Goal: Task Accomplishment & Management: Use online tool/utility

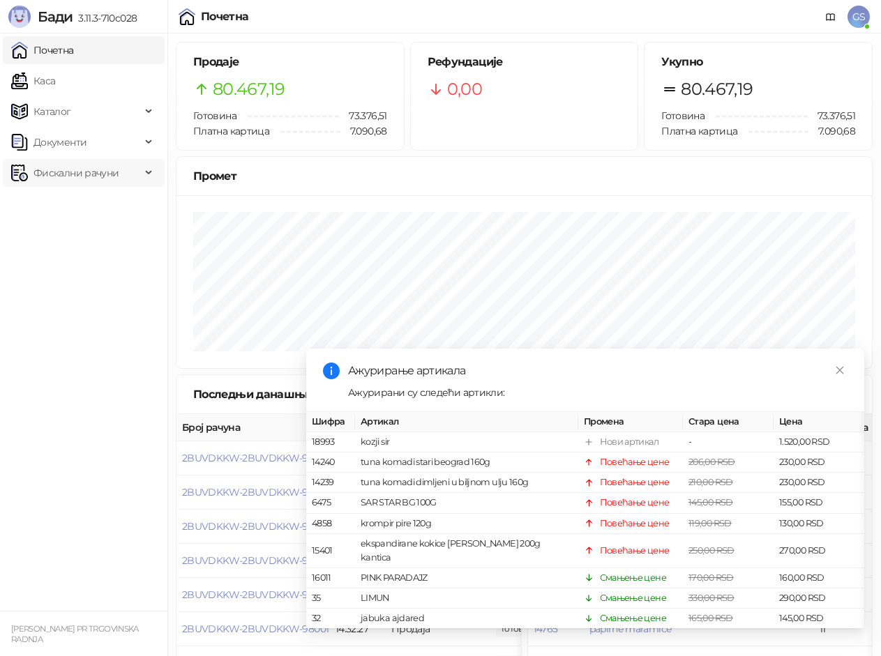
click at [69, 175] on span "Фискални рачуни" at bounding box center [75, 173] width 85 height 28
click at [54, 232] on link "По данима" at bounding box center [54, 234] width 74 height 28
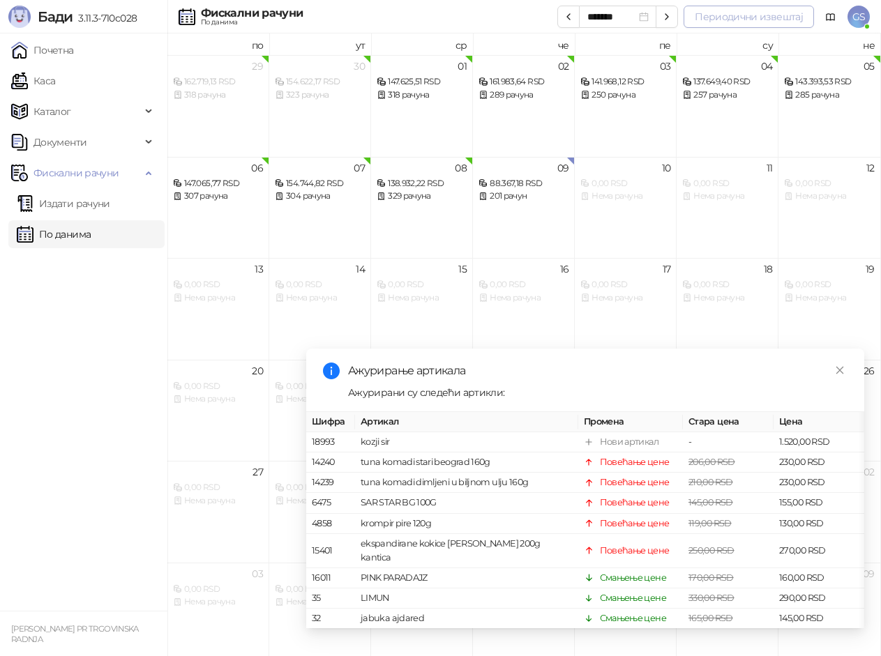
click at [751, 20] on button "Периодични извештај" at bounding box center [748, 17] width 130 height 22
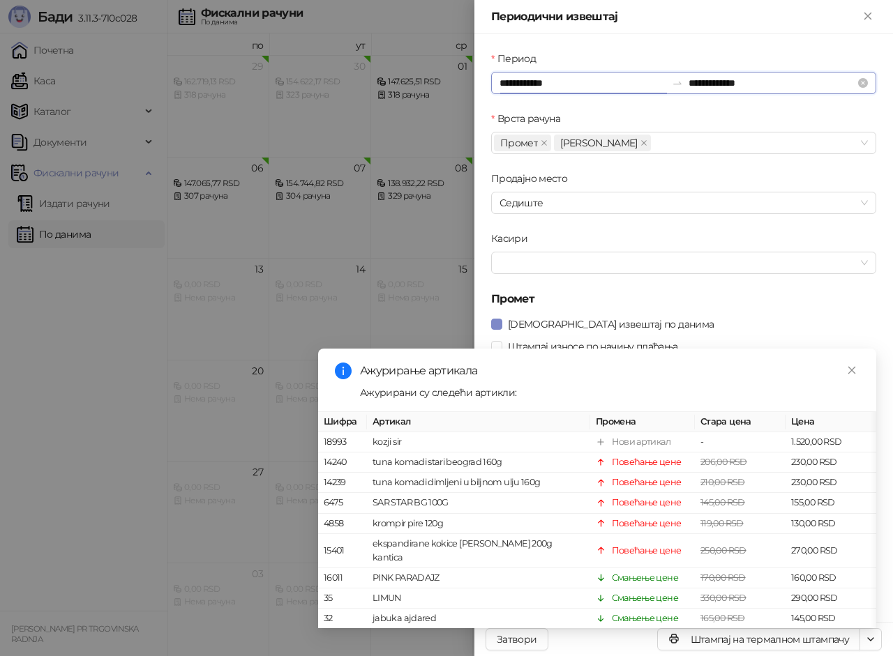
click at [566, 84] on input "**********" at bounding box center [582, 82] width 167 height 15
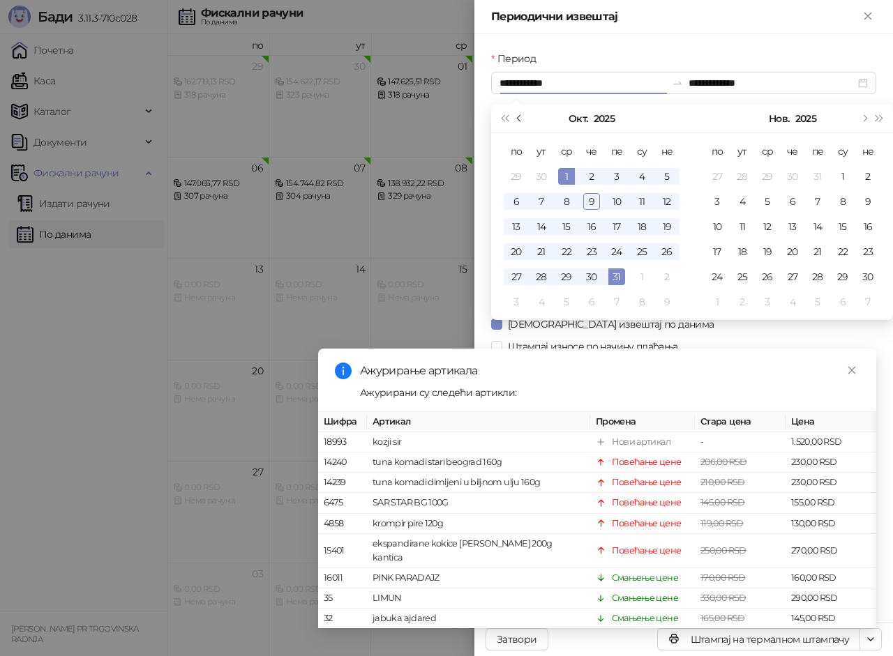
click at [518, 121] on button "Претходни месец (PageUp)" at bounding box center [519, 119] width 15 height 28
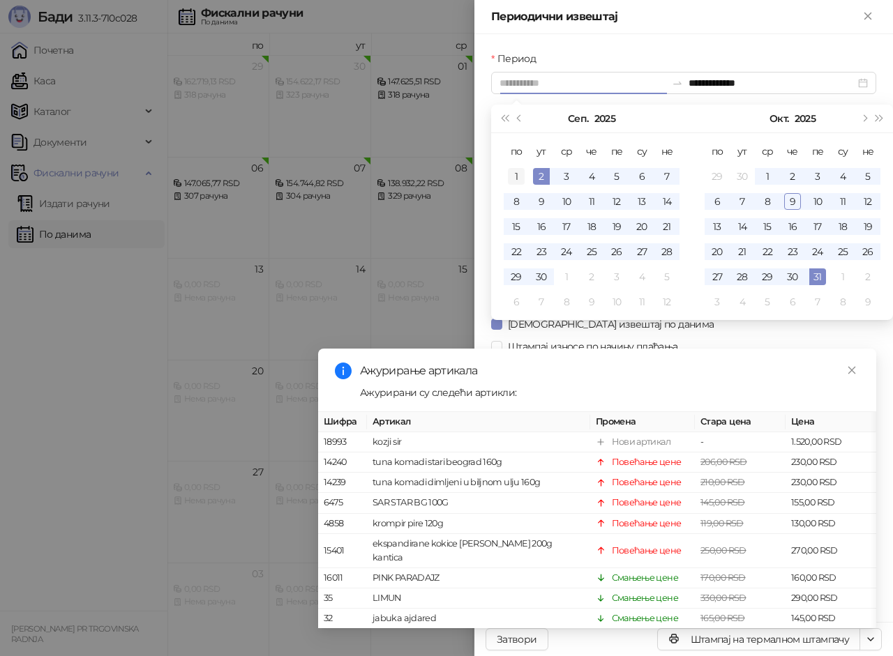
type input "**********"
click at [519, 178] on div "1" at bounding box center [516, 176] width 17 height 17
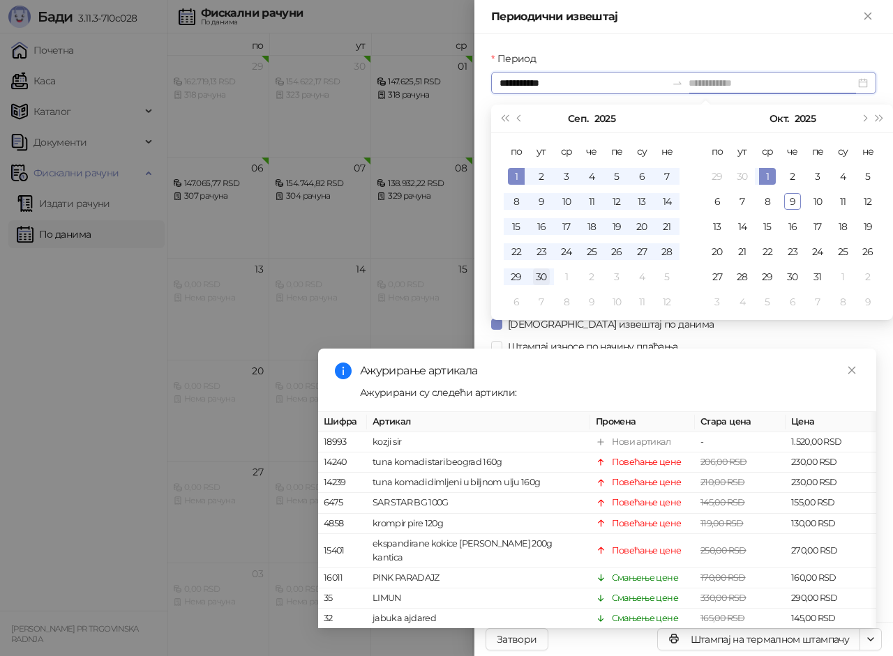
type input "**********"
click at [547, 281] on div "30" at bounding box center [541, 276] width 17 height 17
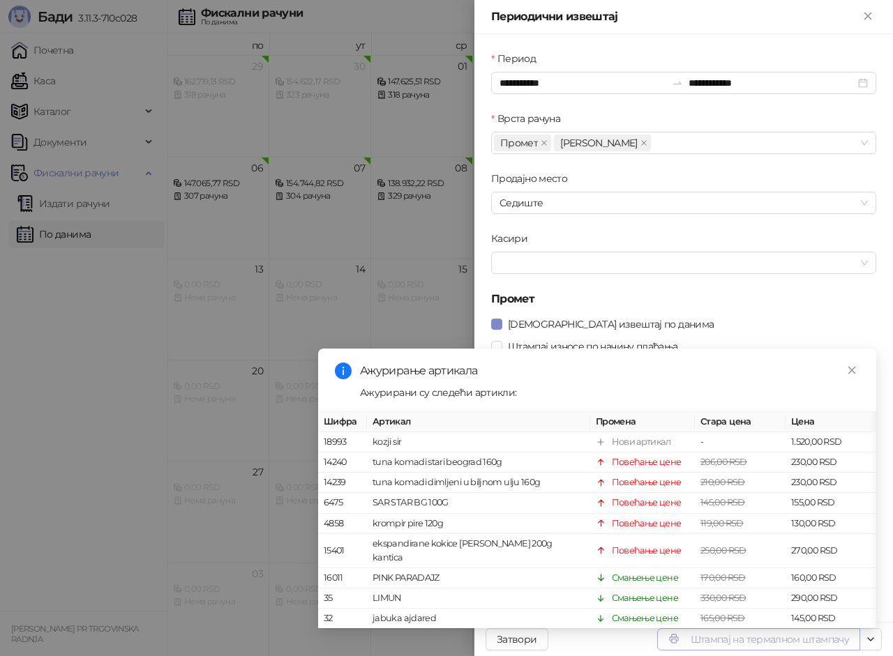
click at [756, 644] on button "Штампај на термалном штампачу" at bounding box center [758, 639] width 203 height 22
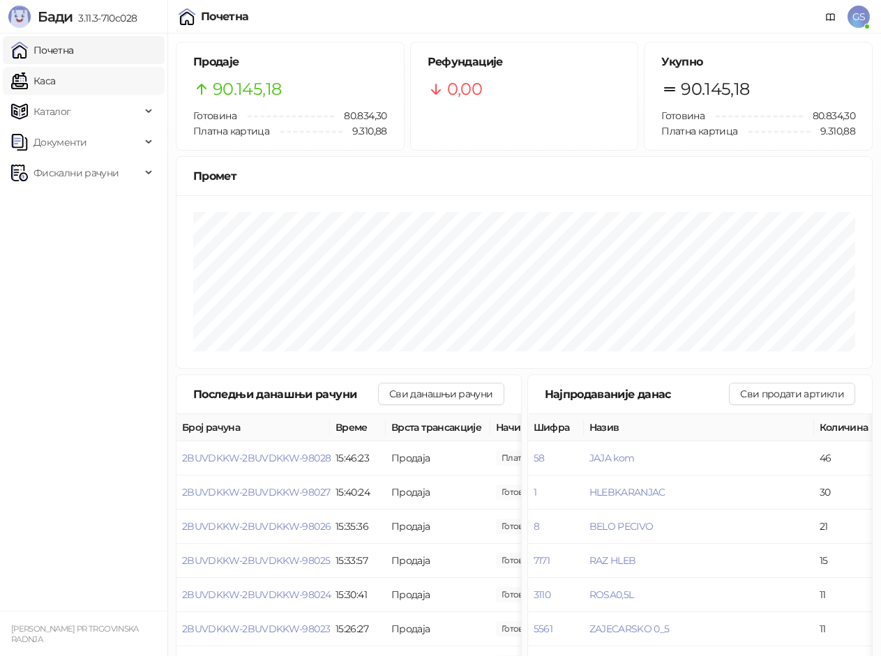
click at [55, 80] on link "Каса" at bounding box center [33, 81] width 44 height 28
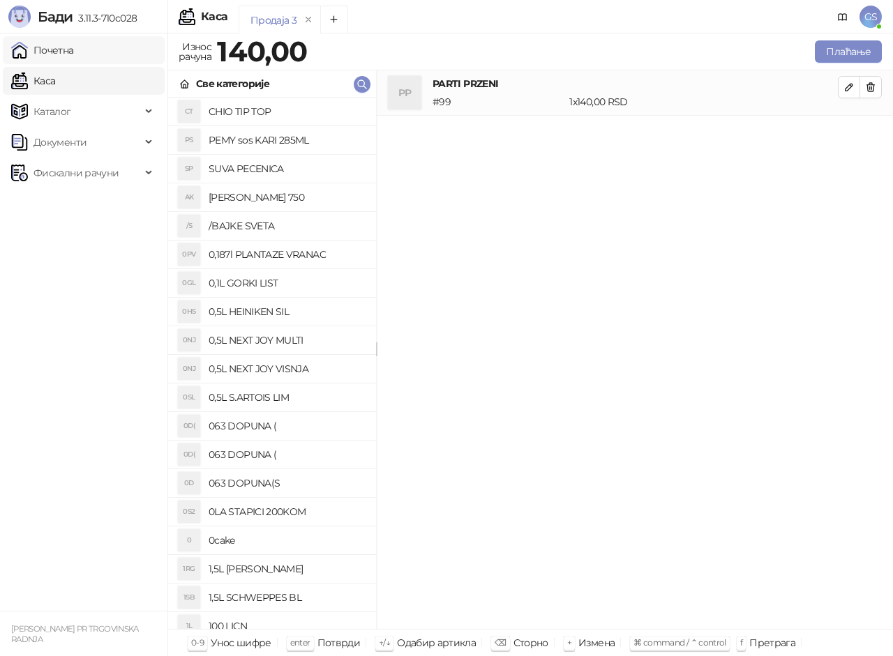
click at [63, 51] on link "Почетна" at bounding box center [42, 50] width 63 height 28
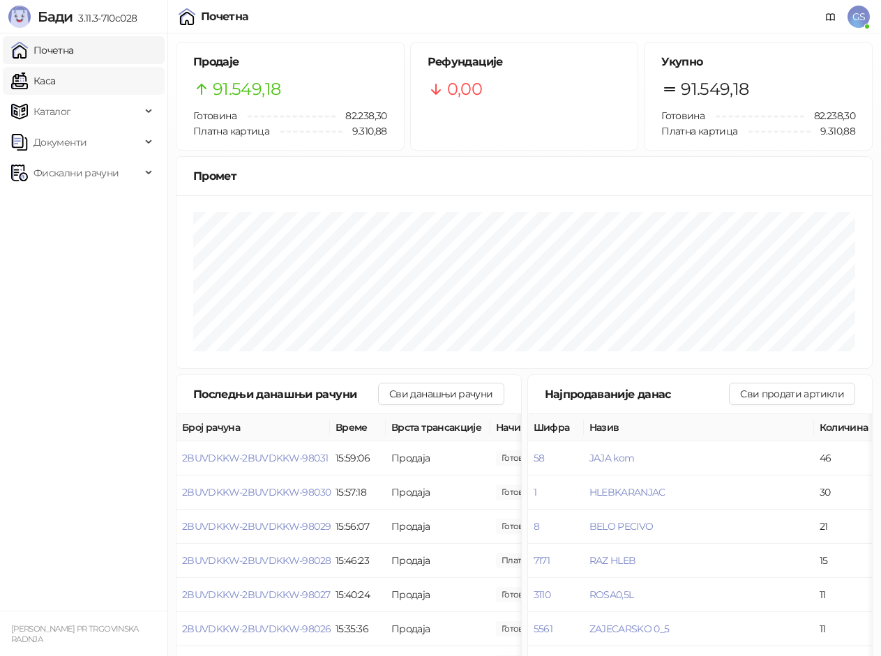
click at [55, 85] on link "Каса" at bounding box center [33, 81] width 44 height 28
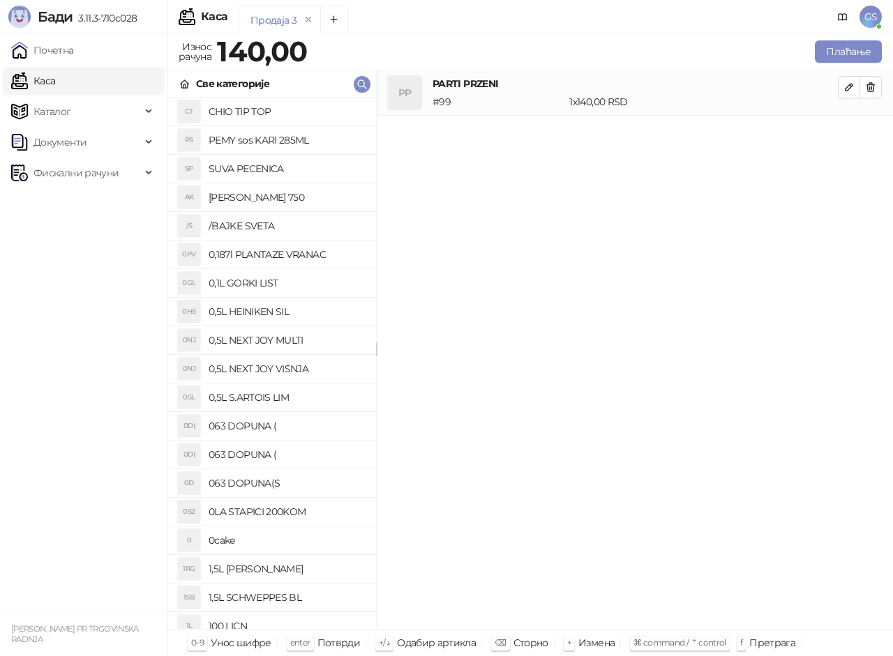
click at [55, 67] on link "Каса" at bounding box center [33, 81] width 44 height 28
click at [74, 54] on link "Почетна" at bounding box center [42, 50] width 63 height 28
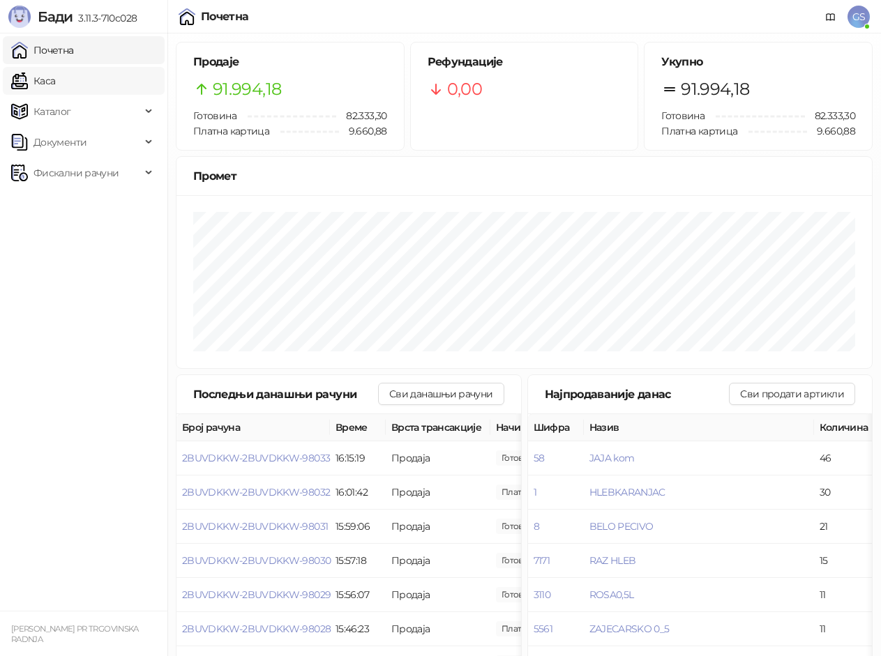
drag, startPoint x: 42, startPoint y: 80, endPoint x: 33, endPoint y: 69, distance: 14.4
click at [41, 80] on link "Каса" at bounding box center [33, 81] width 44 height 28
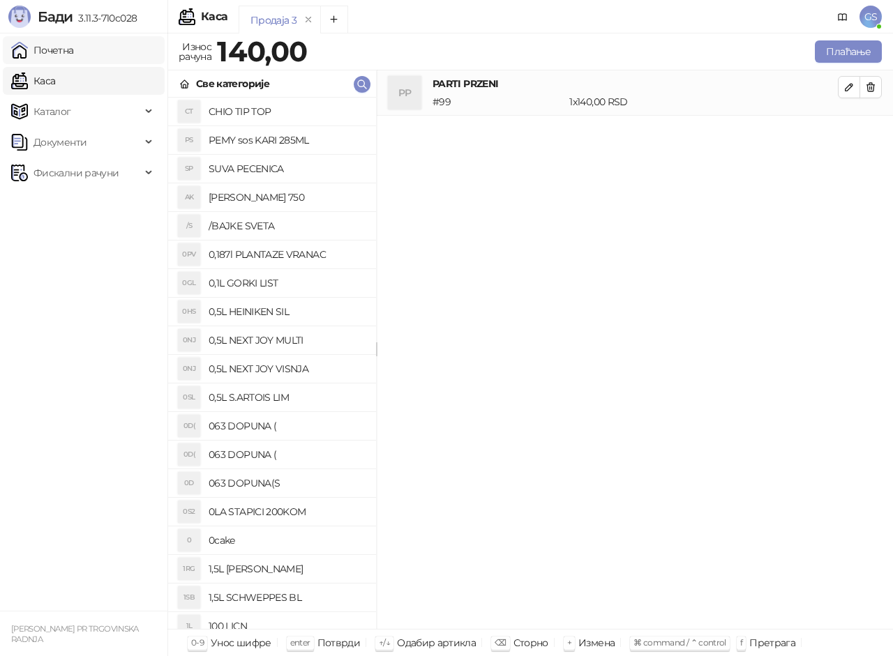
click at [70, 45] on link "Почетна" at bounding box center [42, 50] width 63 height 28
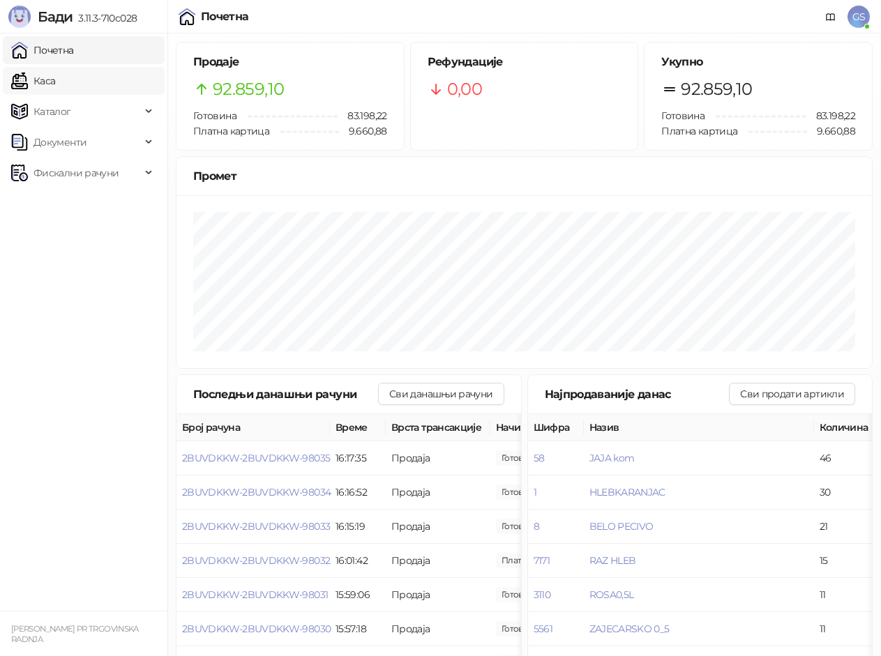
click at [55, 75] on link "Каса" at bounding box center [33, 81] width 44 height 28
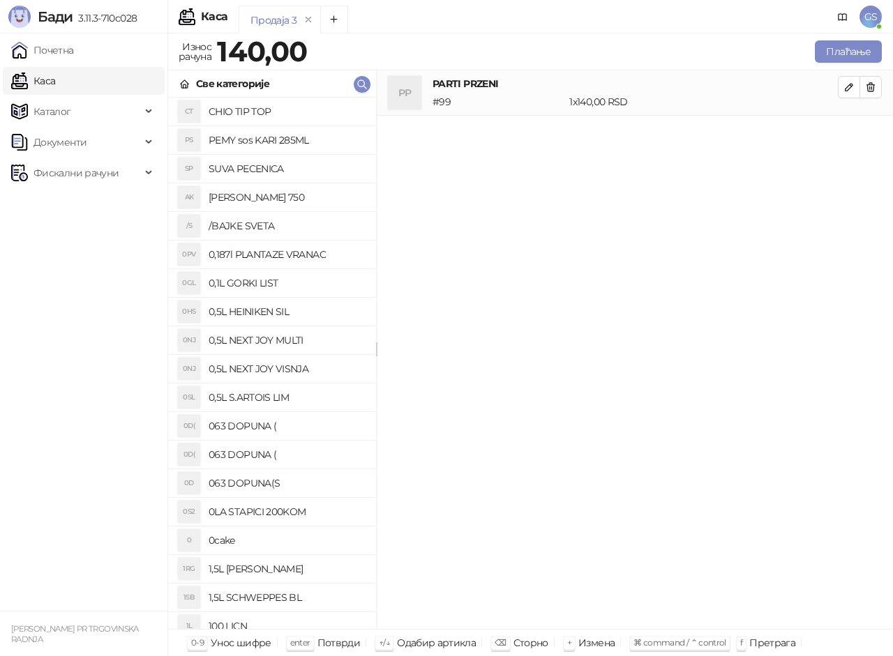
drag, startPoint x: 472, startPoint y: 600, endPoint x: 432, endPoint y: 607, distance: 40.2
click at [466, 601] on div "PP PARTI PRZENI # 99 1 x 140,00 RSD 140,00 RSD" at bounding box center [635, 349] width 516 height 559
click at [74, 48] on link "Почетна" at bounding box center [42, 50] width 63 height 28
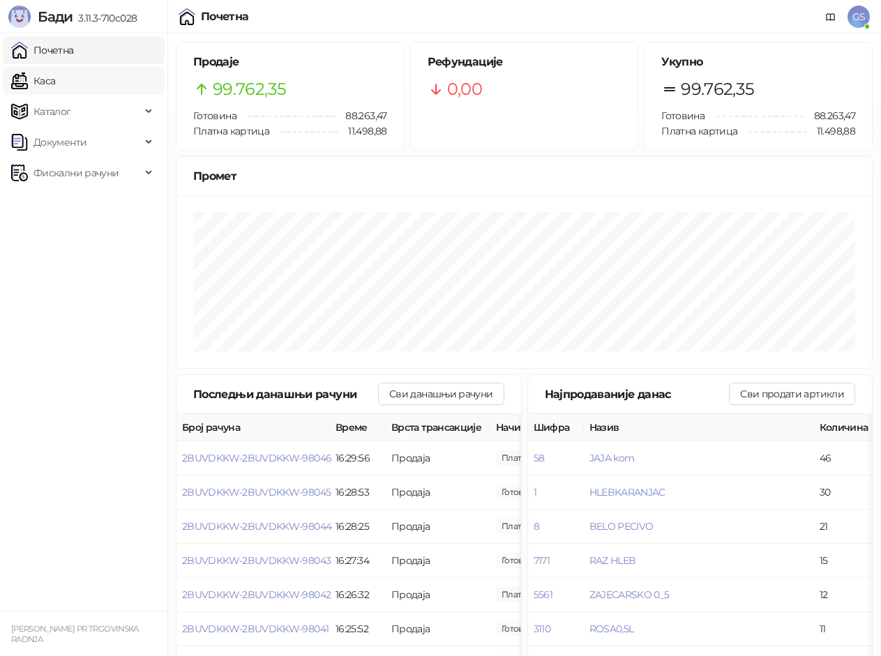
click at [55, 82] on link "Каса" at bounding box center [33, 81] width 44 height 28
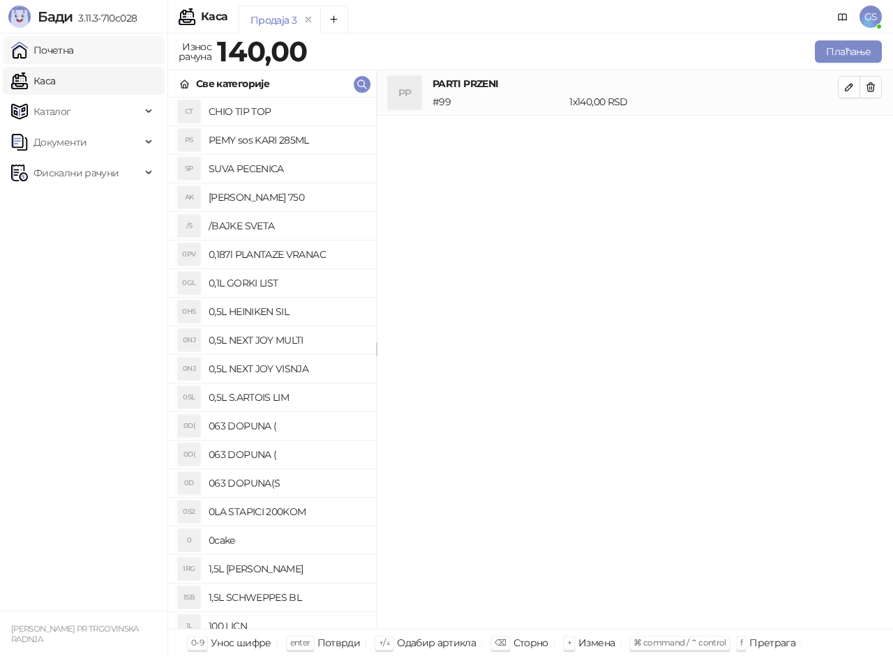
click at [55, 53] on link "Почетна" at bounding box center [42, 50] width 63 height 28
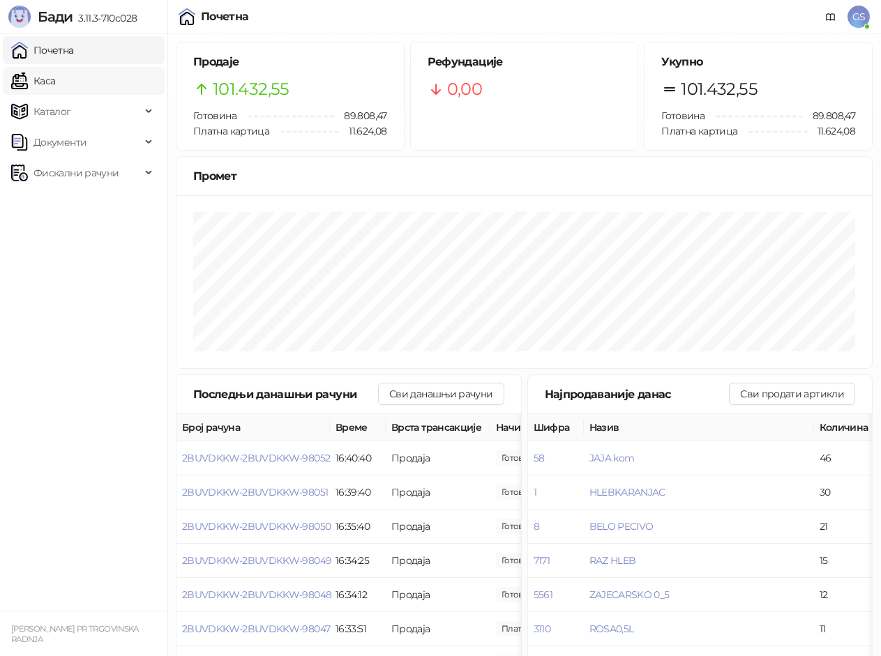
click at [55, 80] on link "Каса" at bounding box center [33, 81] width 44 height 28
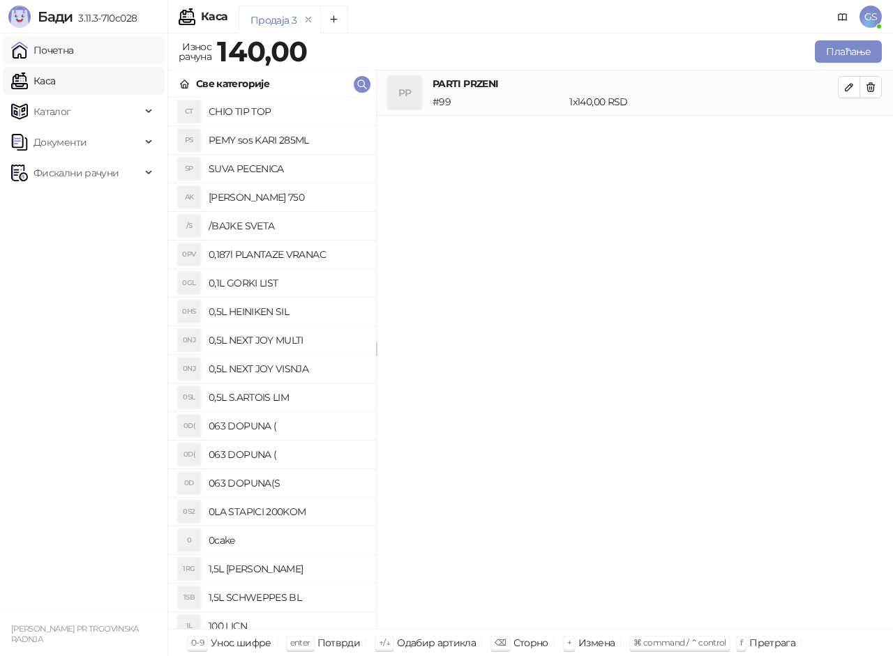
click at [74, 48] on link "Почетна" at bounding box center [42, 50] width 63 height 28
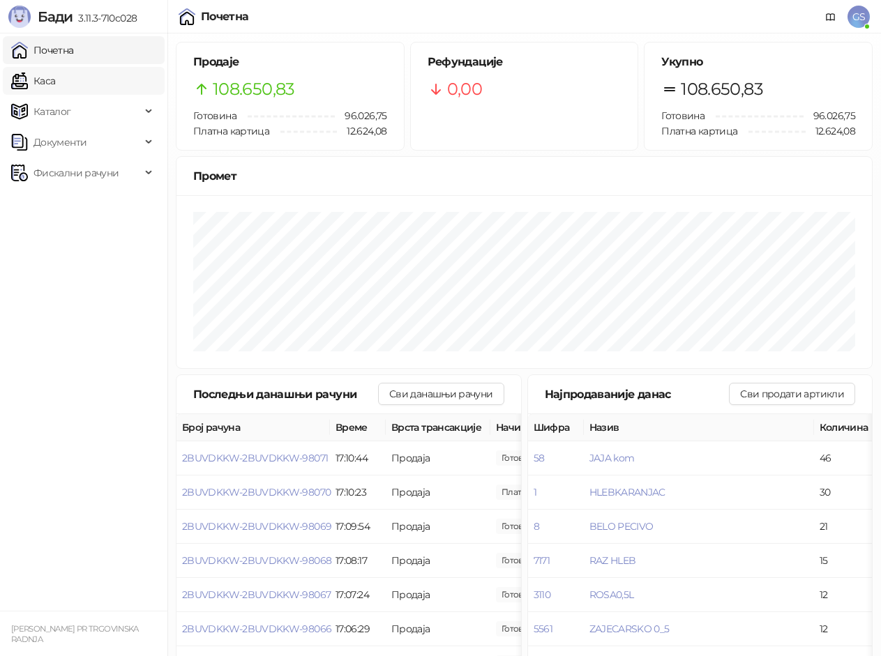
click at [55, 77] on link "Каса" at bounding box center [33, 81] width 44 height 28
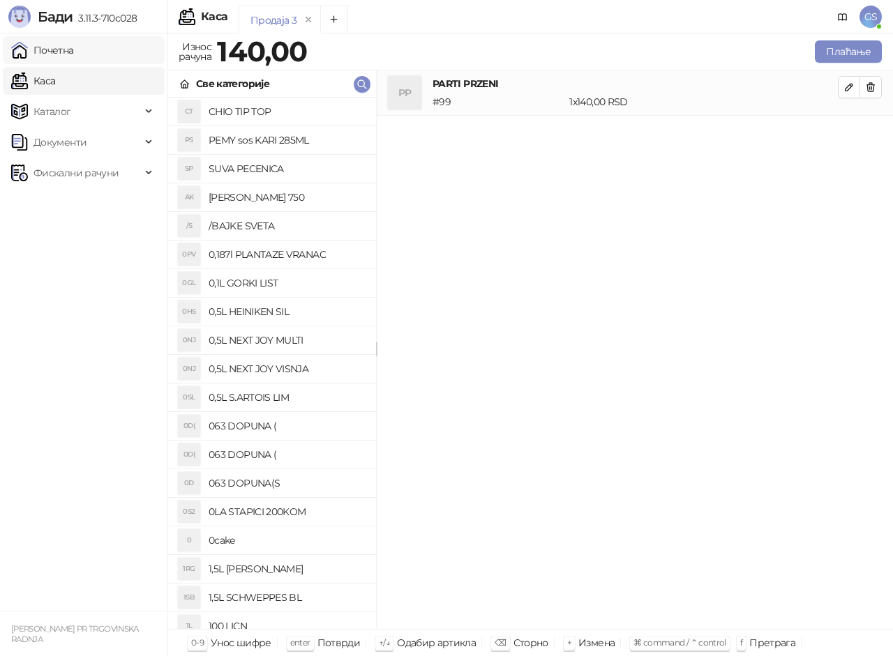
click at [74, 45] on link "Почетна" at bounding box center [42, 50] width 63 height 28
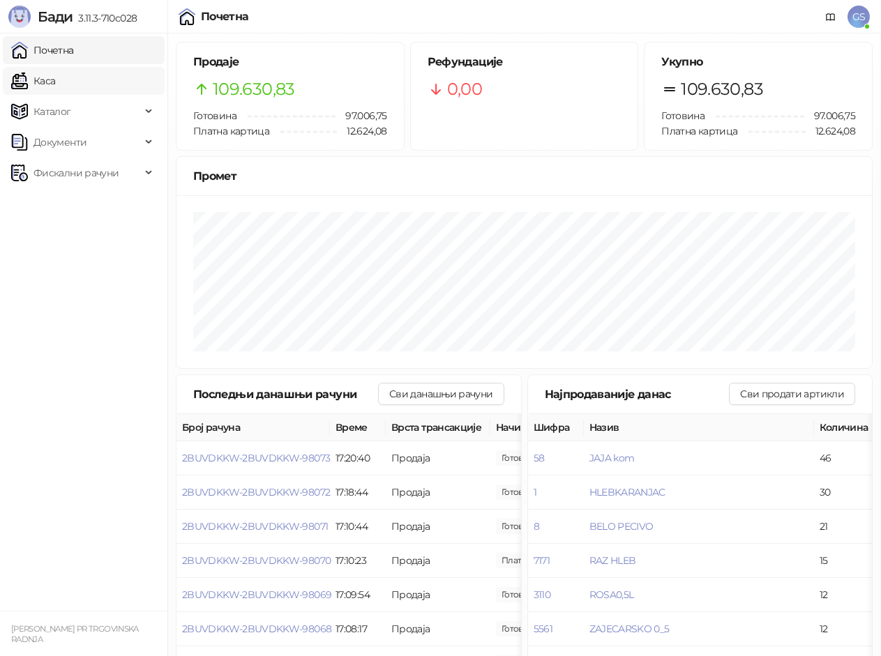
click at [55, 85] on link "Каса" at bounding box center [33, 81] width 44 height 28
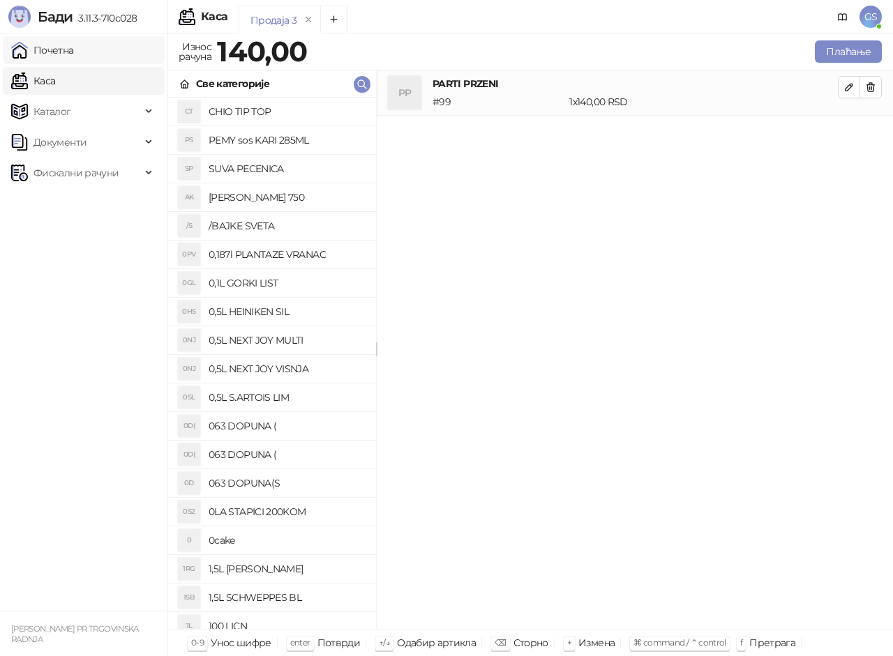
click at [74, 48] on link "Почетна" at bounding box center [42, 50] width 63 height 28
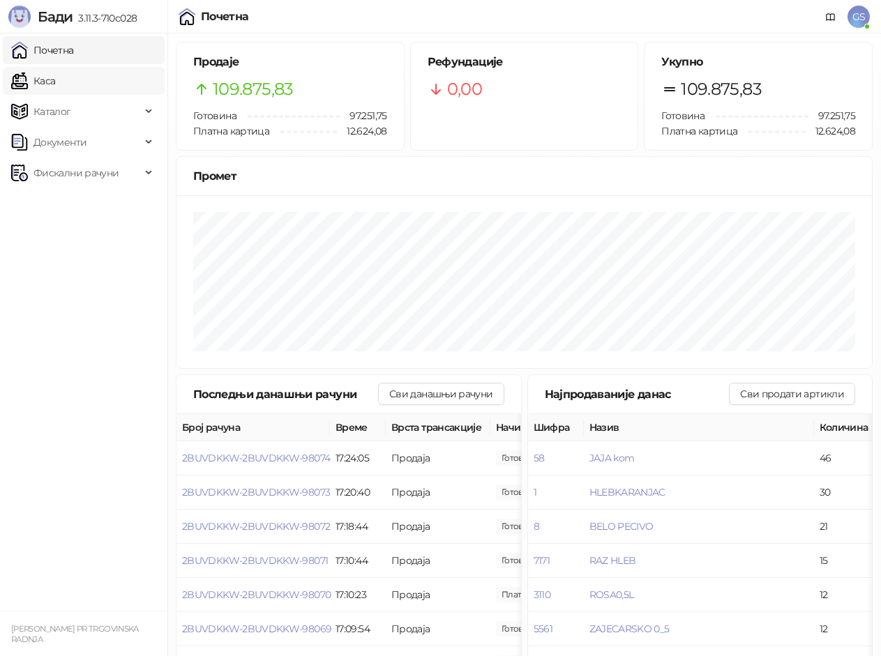
click at [55, 90] on link "Каса" at bounding box center [33, 81] width 44 height 28
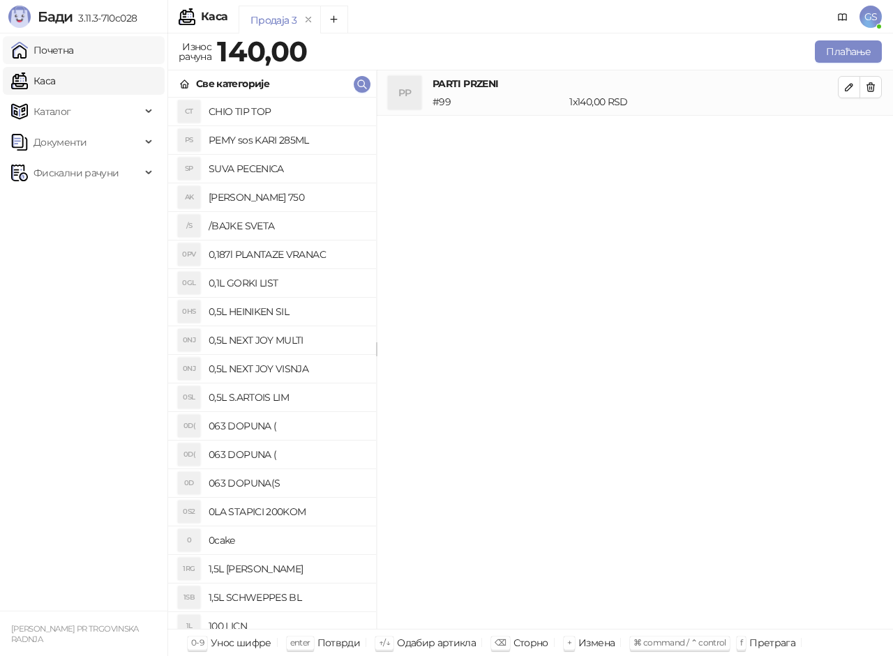
click at [74, 59] on link "Почетна" at bounding box center [42, 50] width 63 height 28
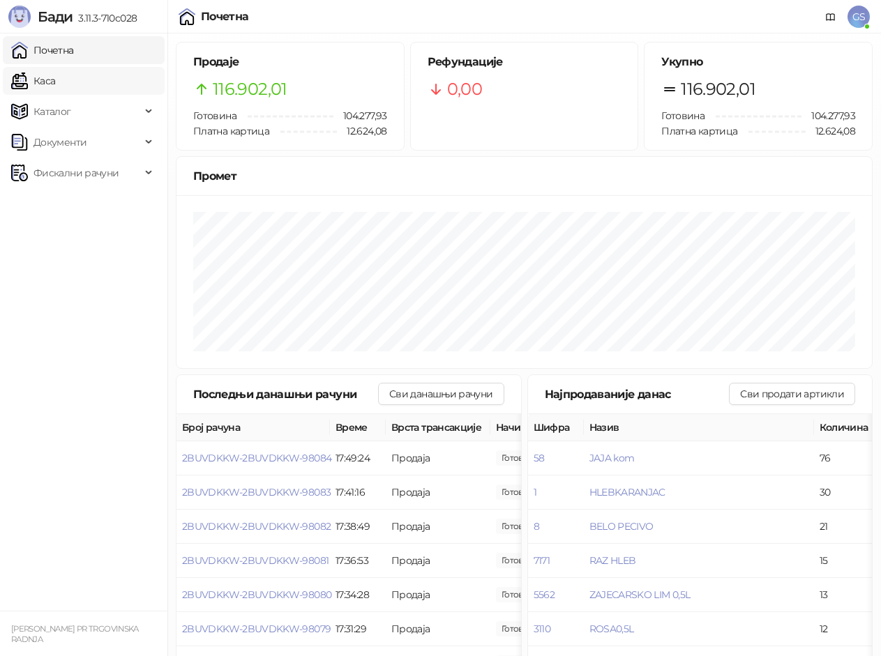
drag, startPoint x: 63, startPoint y: 71, endPoint x: 56, endPoint y: 70, distance: 7.0
click at [55, 71] on link "Каса" at bounding box center [33, 81] width 44 height 28
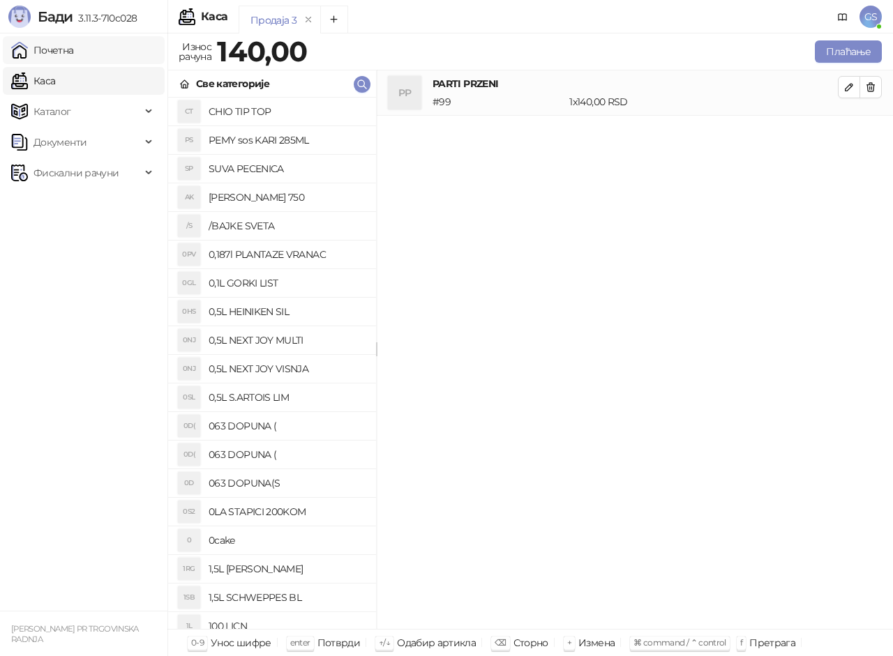
click at [59, 50] on link "Почетна" at bounding box center [42, 50] width 63 height 28
